Goal: Task Accomplishment & Management: Manage account settings

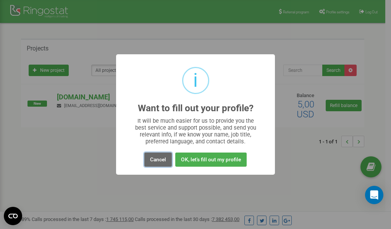
click at [160, 159] on button "Cancel" at bounding box center [157, 159] width 27 height 14
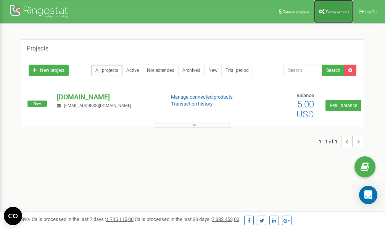
click at [330, 9] on link "Profile settings" at bounding box center [333, 11] width 39 height 23
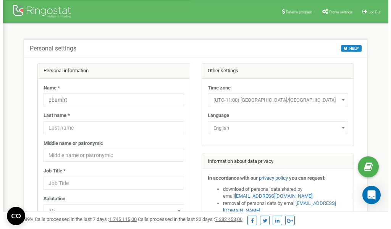
scroll to position [38, 0]
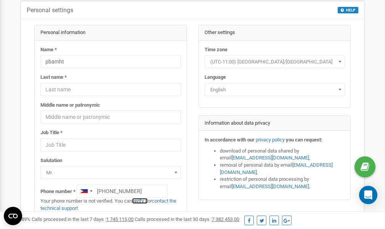
click at [143, 201] on link "verify it" at bounding box center [140, 201] width 16 height 6
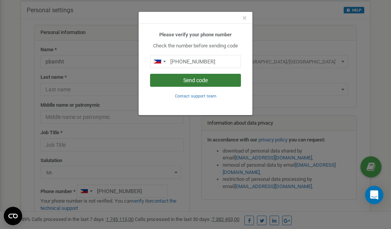
click at [196, 79] on button "Send code" at bounding box center [195, 80] width 91 height 13
